Goal: Task Accomplishment & Management: Manage account settings

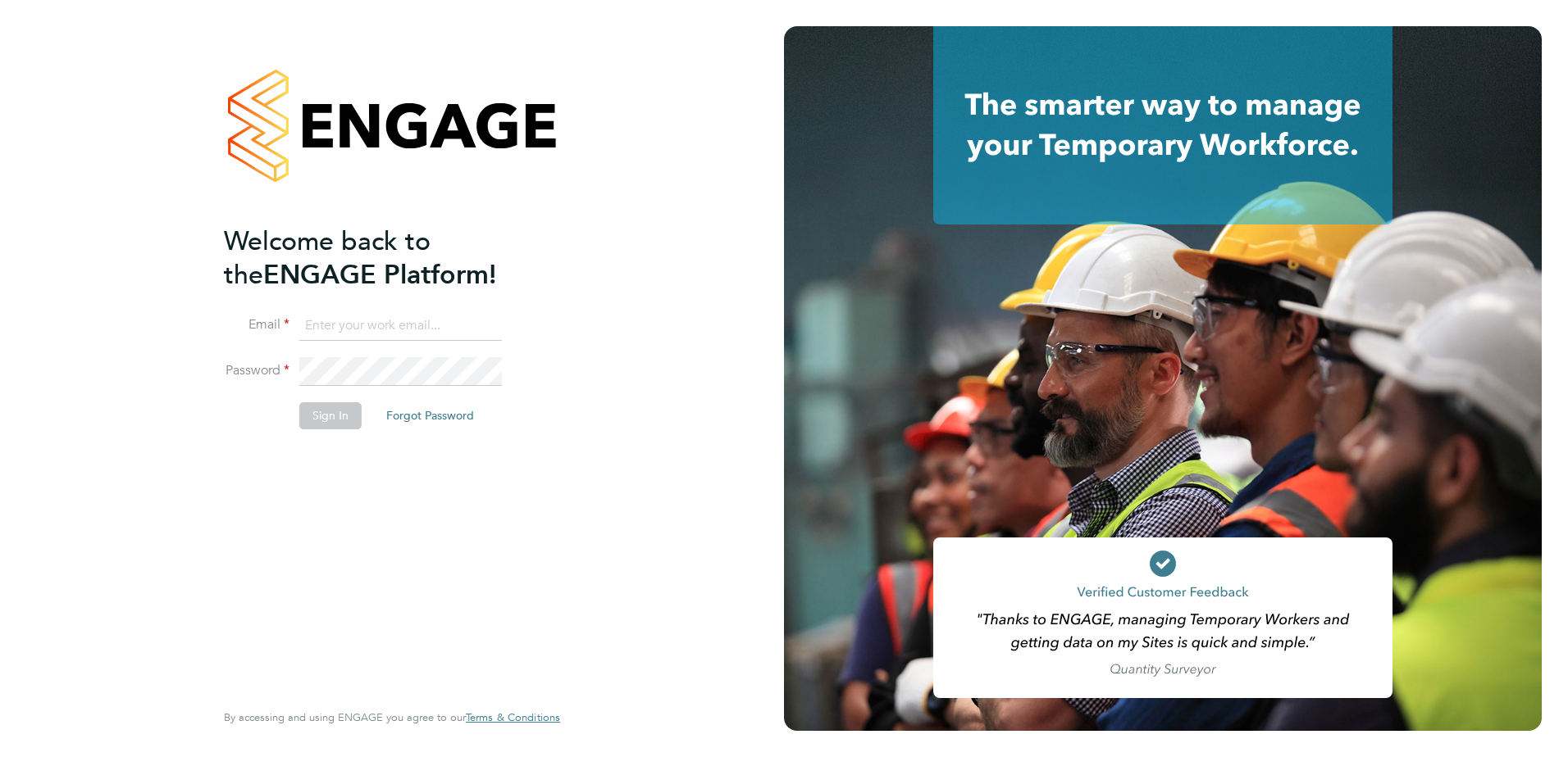
type input "william.mills@vistry.co.uk"
click at [336, 419] on button "Sign In" at bounding box center [330, 415] width 62 height 26
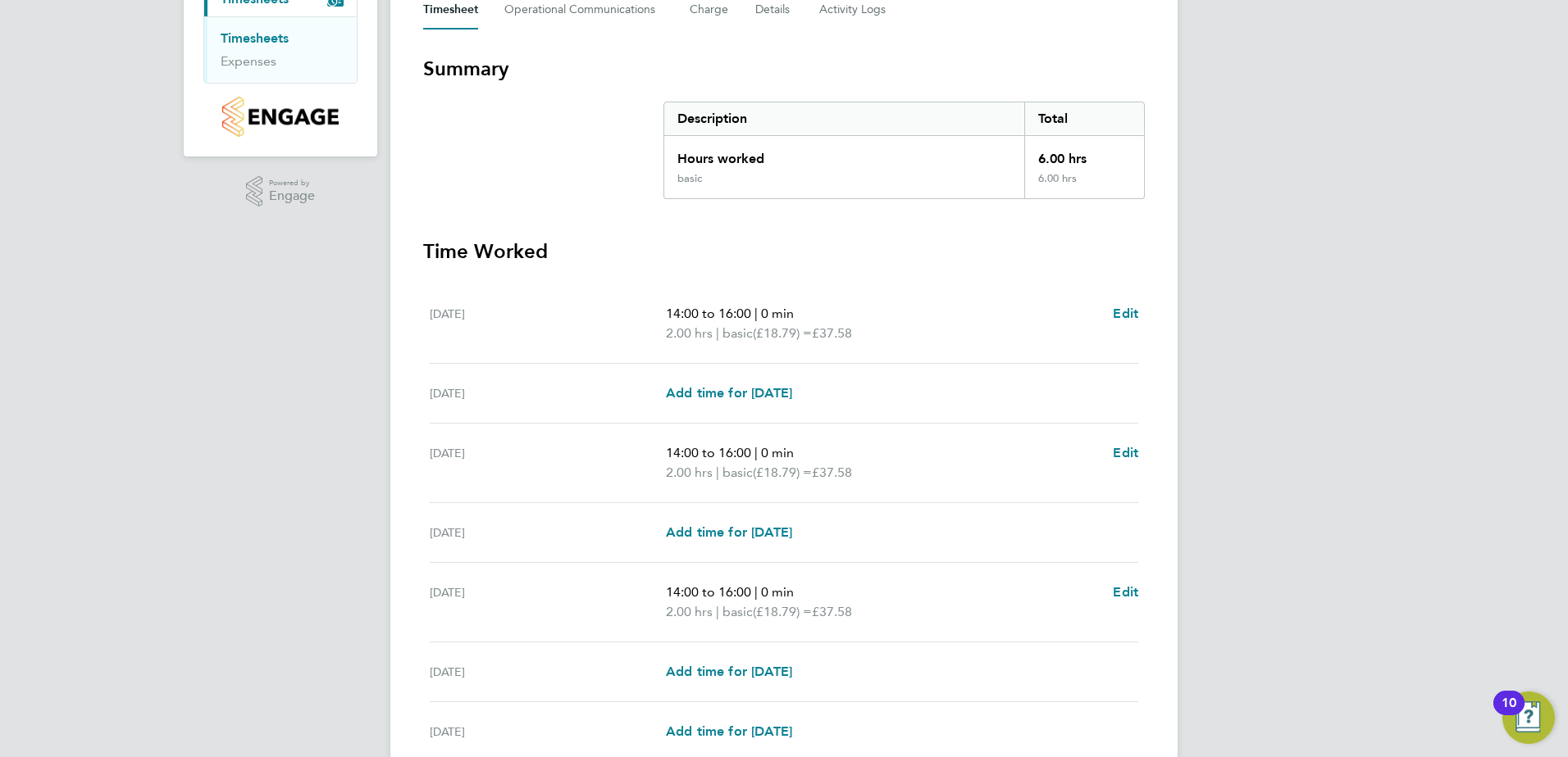
scroll to position [401, 0]
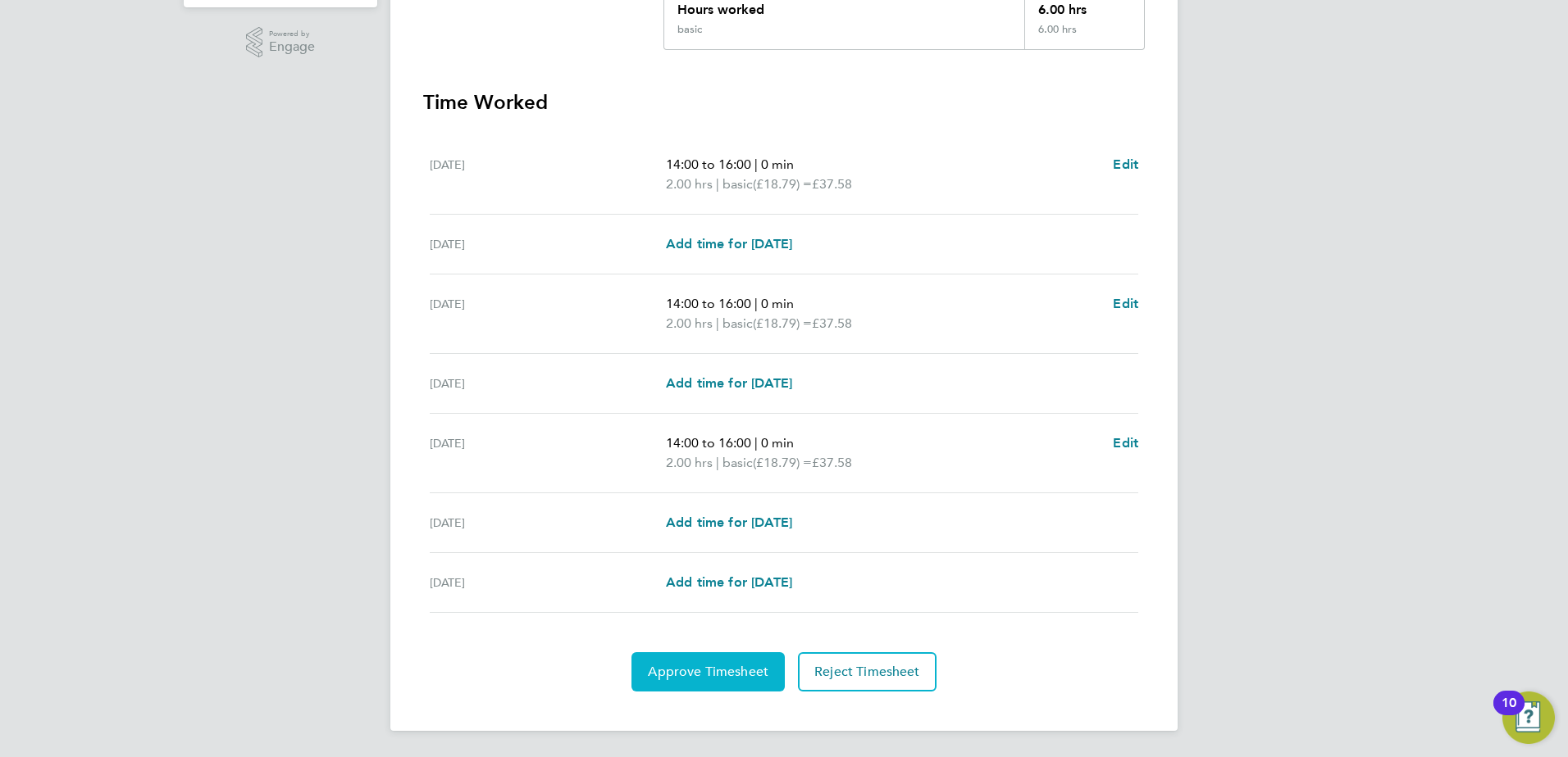
click at [695, 660] on button "Approve Timesheet" at bounding box center [708, 672] width 153 height 40
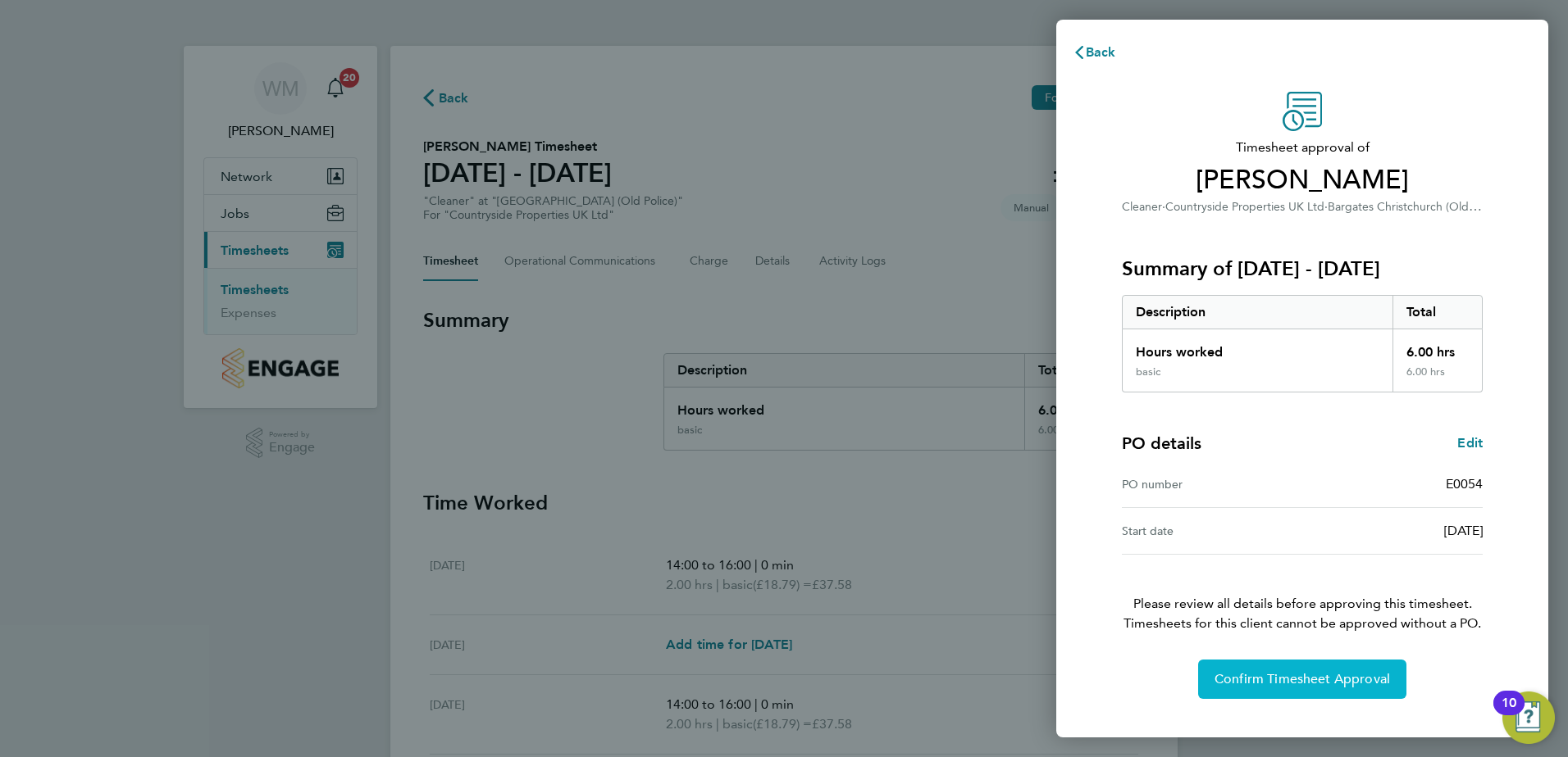
click at [1296, 682] on span "Confirm Timesheet Approval" at bounding box center [1302, 678] width 175 height 16
